Goal: Task Accomplishment & Management: Manage account settings

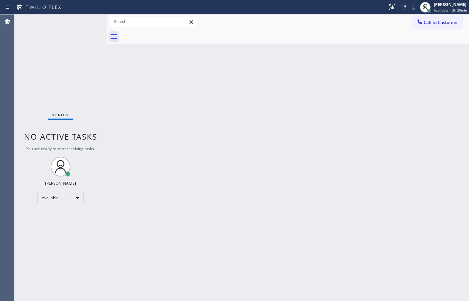
click at [461, 118] on div "Back to Dashboard Change Sender ID Customers Technicians Select a contact Outbo…" at bounding box center [288, 157] width 363 height 286
click at [440, 78] on div "Back to Dashboard Change Sender ID Customers Technicians Select a contact Outbo…" at bounding box center [288, 157] width 363 height 286
click at [345, 79] on div "Back to Dashboard Change Sender ID Customers Technicians Select a contact Outbo…" at bounding box center [288, 157] width 363 height 286
click at [467, 9] on div "Available | 3h" at bounding box center [451, 10] width 33 height 5
click at [342, 163] on div "Back to Dashboard Change Sender ID Customers Technicians Select a contact Outbo…" at bounding box center [288, 157] width 363 height 286
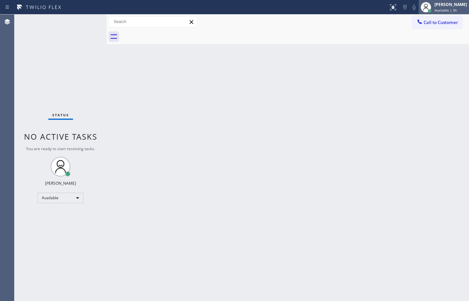
click at [454, 11] on div "Available | 3h" at bounding box center [451, 10] width 33 height 5
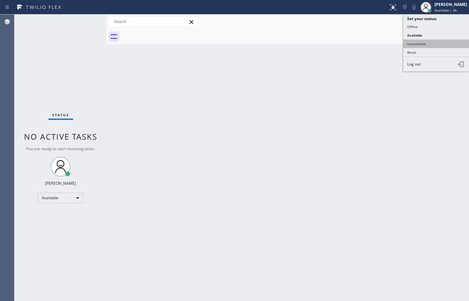
click at [438, 42] on button "Unavailable" at bounding box center [436, 43] width 66 height 9
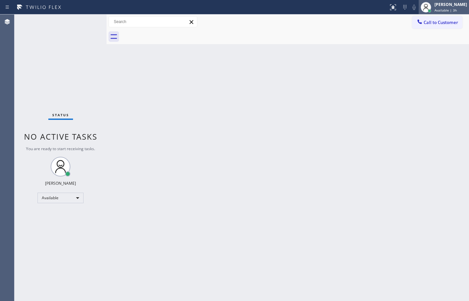
click at [441, 9] on span "Available | 3h" at bounding box center [446, 10] width 22 height 5
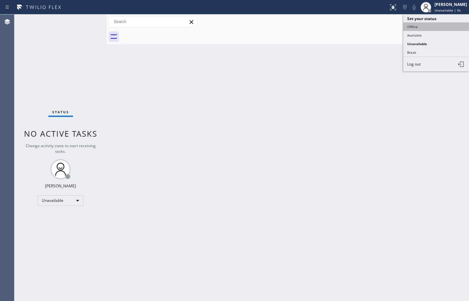
click at [439, 25] on button "Offline" at bounding box center [436, 26] width 66 height 9
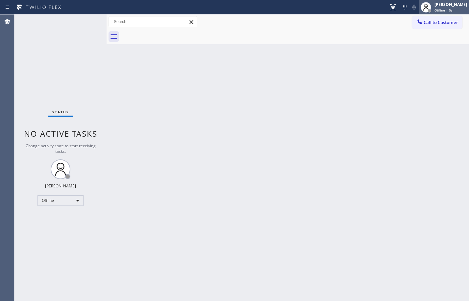
click at [447, 7] on div "[PERSON_NAME]" at bounding box center [451, 5] width 33 height 6
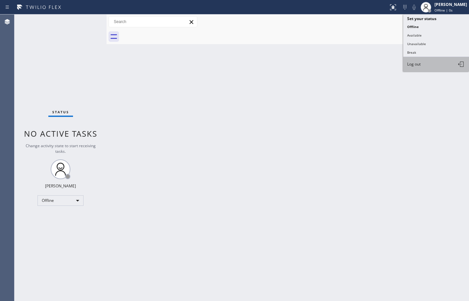
click at [439, 65] on button "Log out" at bounding box center [436, 64] width 66 height 14
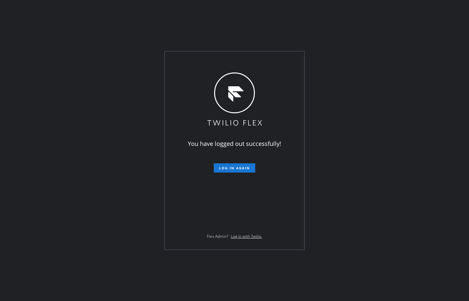
click at [13, 72] on div "You have logged out successfully! Log in again Flex Admin? Log in with Twilio." at bounding box center [234, 150] width 469 height 301
